Goal: Obtain resource: Obtain resource

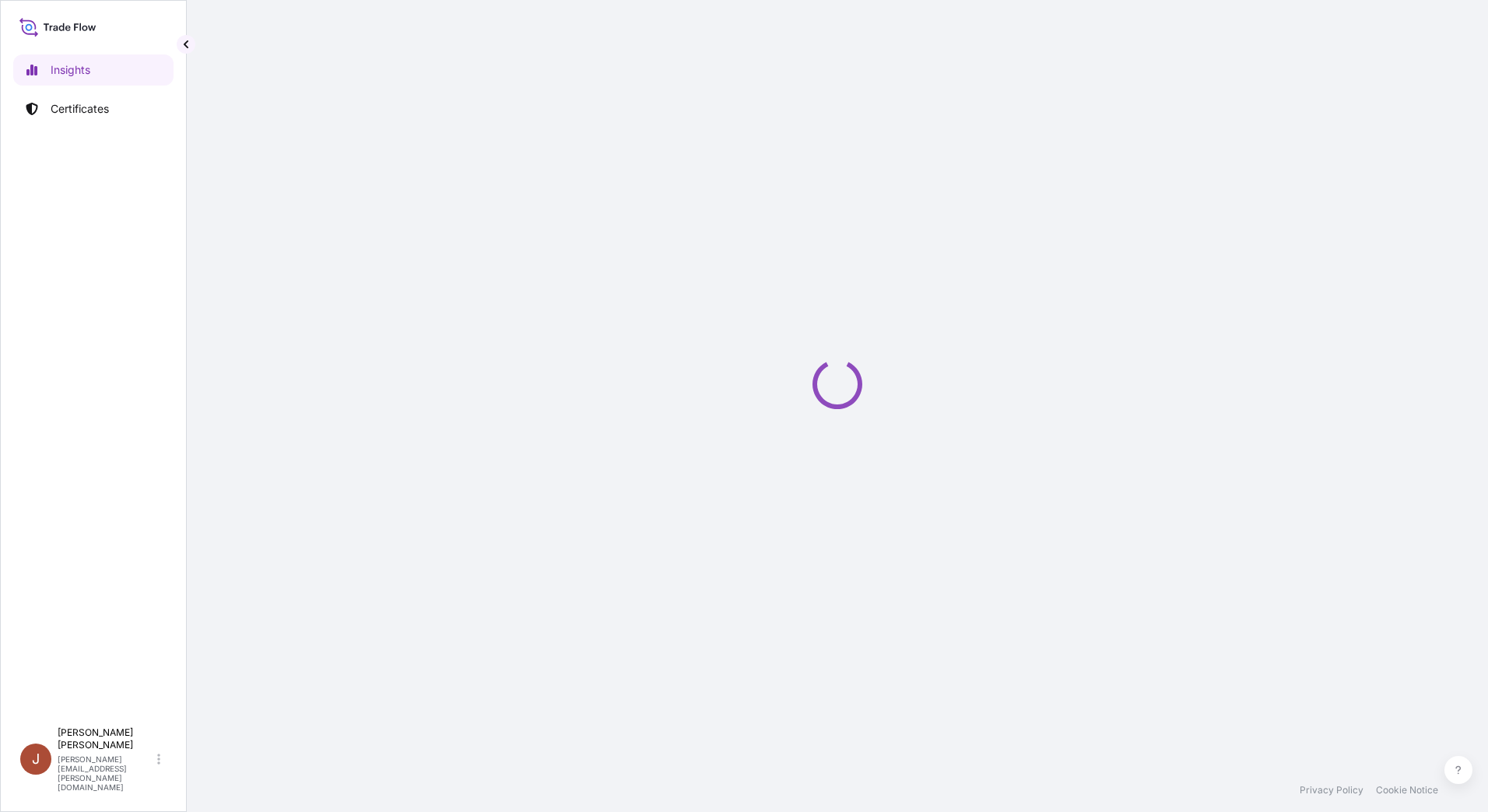
select select "2025"
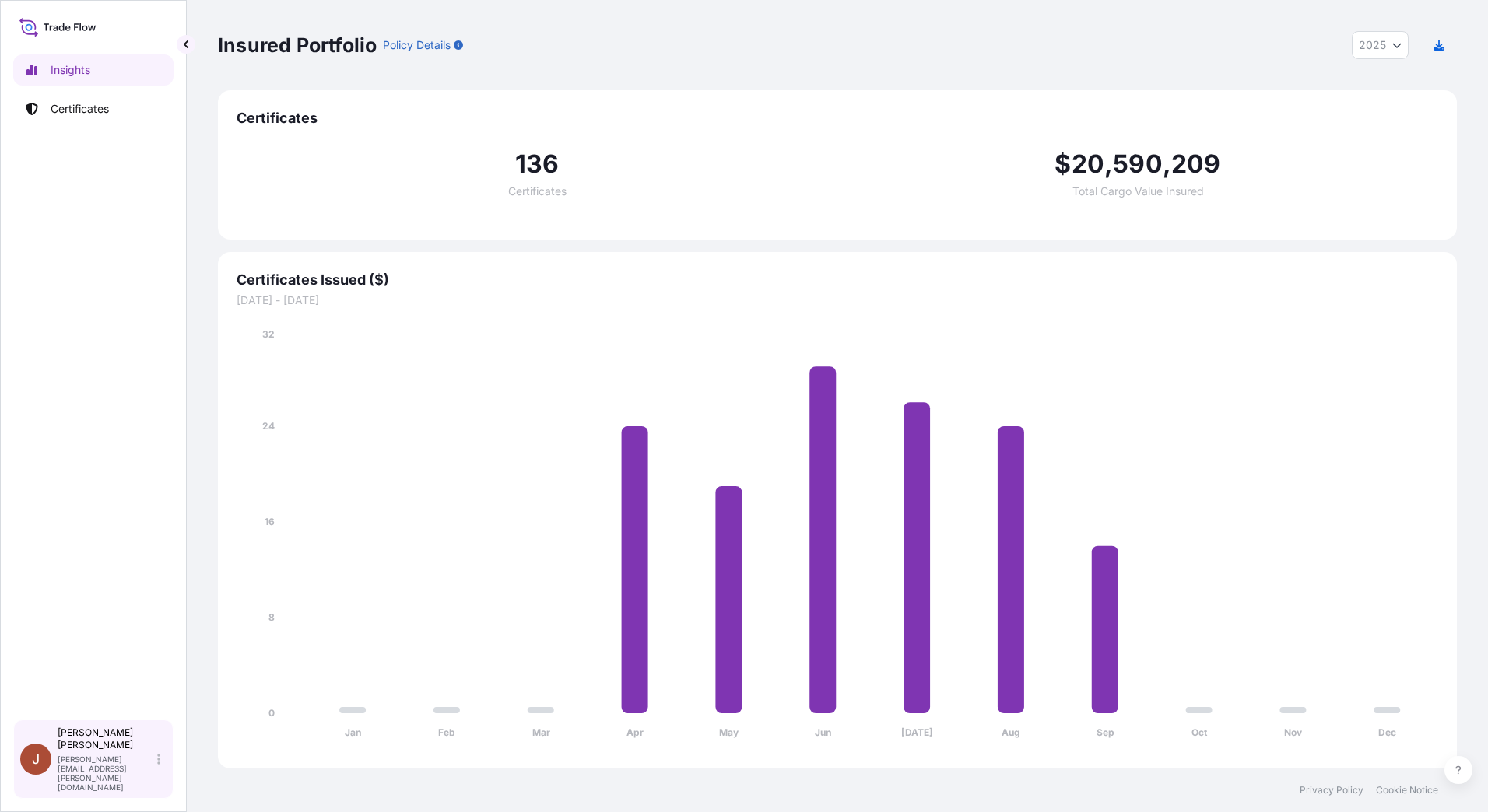
click at [159, 764] on icon at bounding box center [158, 759] width 3 height 11
click at [105, 752] on p "Janel Strawn" at bounding box center [106, 739] width 97 height 25
click at [86, 752] on p "Janel Strawn" at bounding box center [106, 739] width 97 height 25
click at [74, 25] on icon at bounding box center [58, 26] width 77 height 22
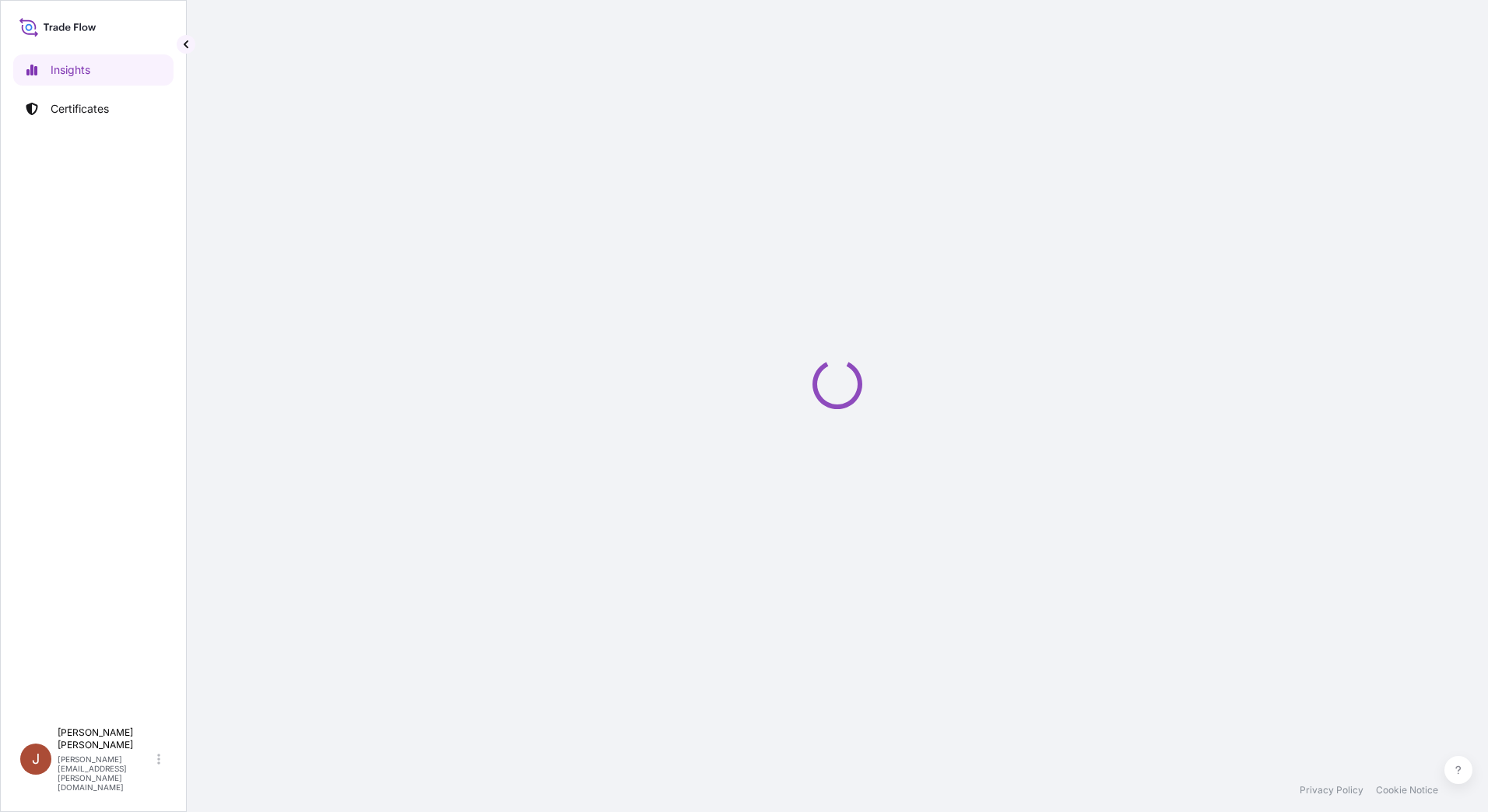
select select "2025"
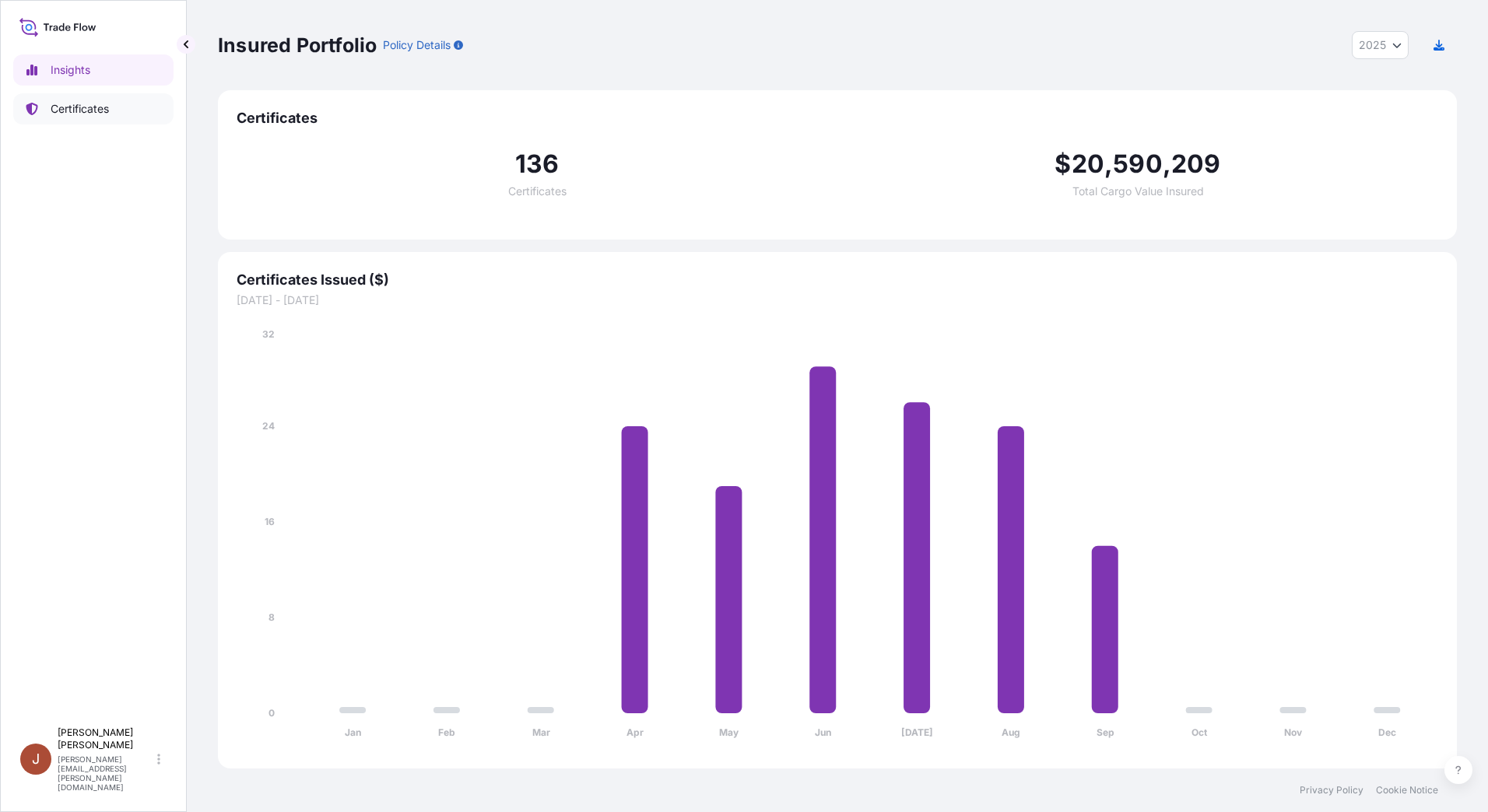
click at [69, 109] on p "Certificates" at bounding box center [79, 109] width 58 height 15
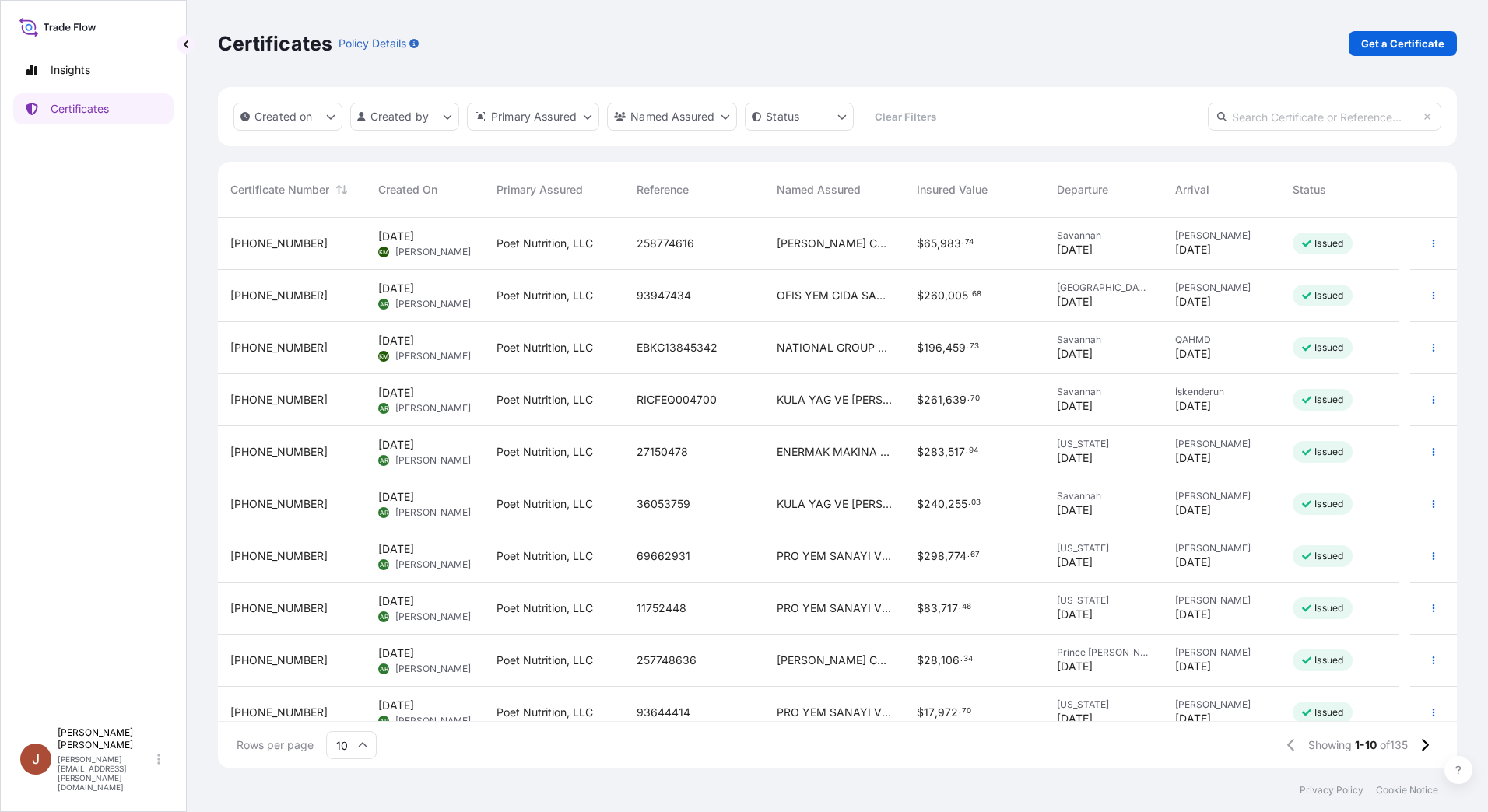
click at [363, 227] on div "[PHONE_NUMBER]" at bounding box center [292, 244] width 148 height 52
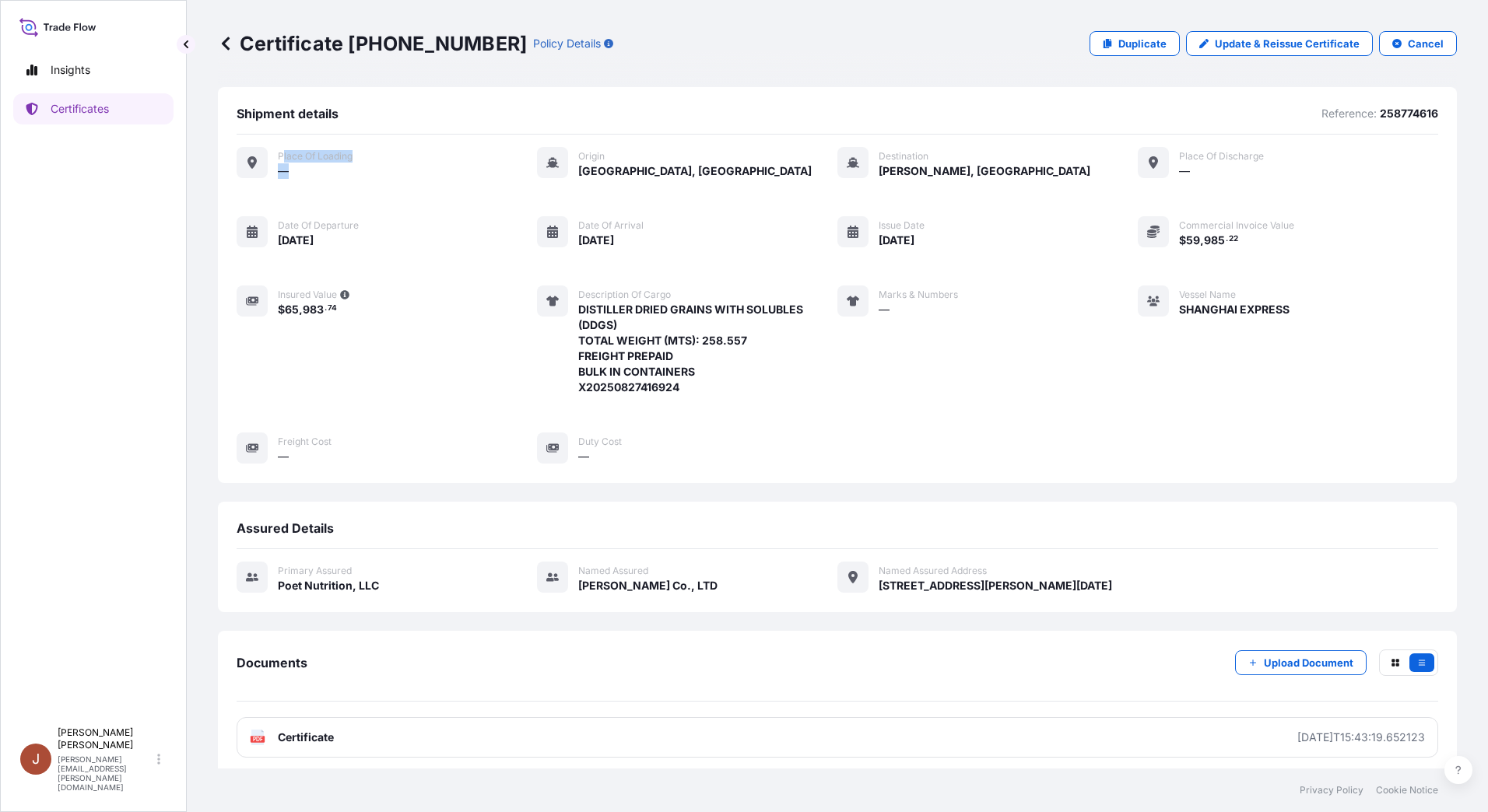
drag, startPoint x: 284, startPoint y: 154, endPoint x: 323, endPoint y: 174, distance: 43.8
click at [323, 174] on div "Place of Loading —" at bounding box center [315, 163] width 74 height 32
drag, startPoint x: 1183, startPoint y: 155, endPoint x: 1190, endPoint y: 173, distance: 19.3
click at [1190, 173] on div "Place of discharge —" at bounding box center [1221, 163] width 85 height 32
click at [1190, 173] on div "—" at bounding box center [1221, 170] width 85 height 16
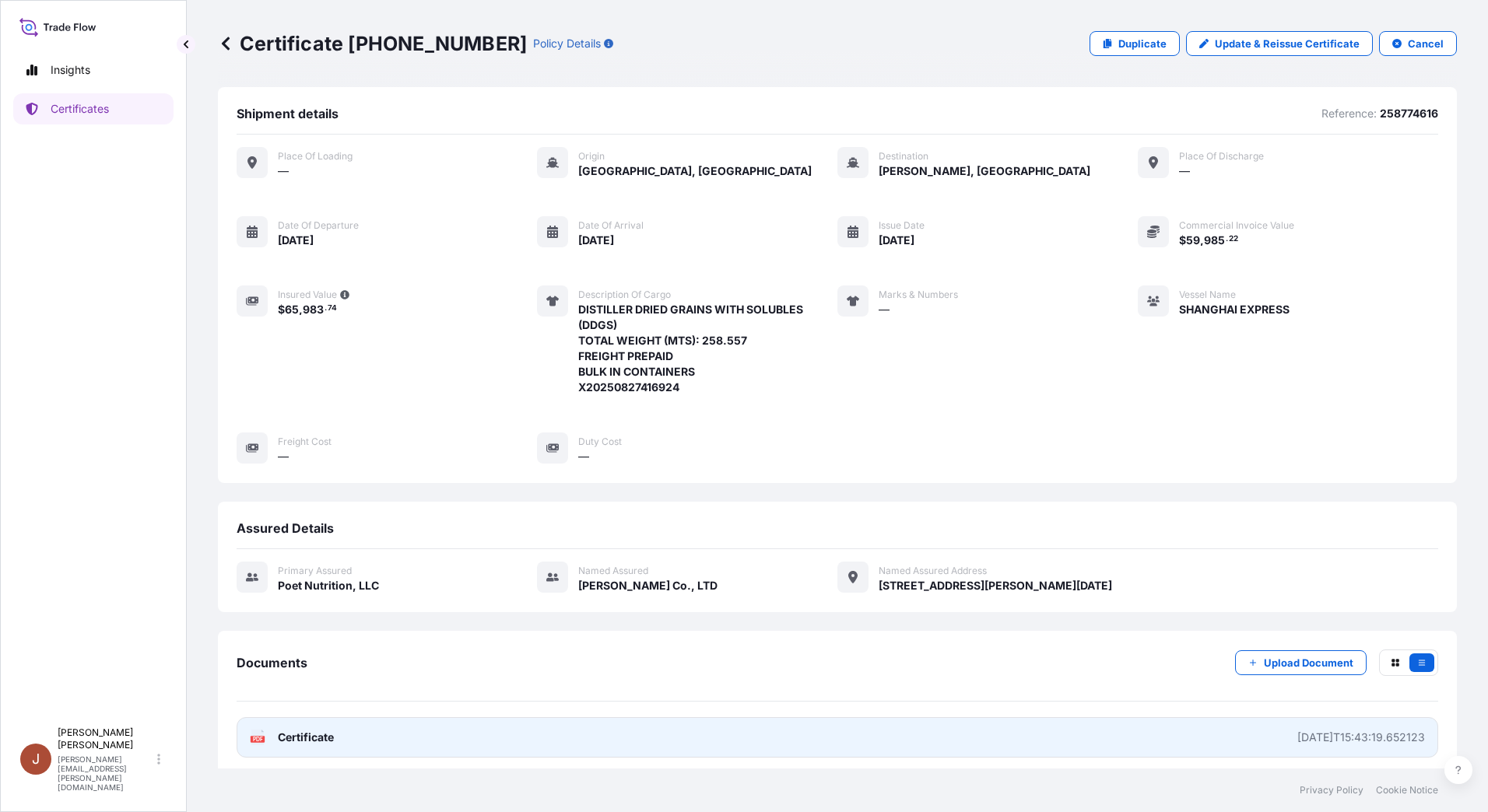
click at [293, 738] on span "Certificate" at bounding box center [306, 737] width 56 height 15
